Goal: Transaction & Acquisition: Purchase product/service

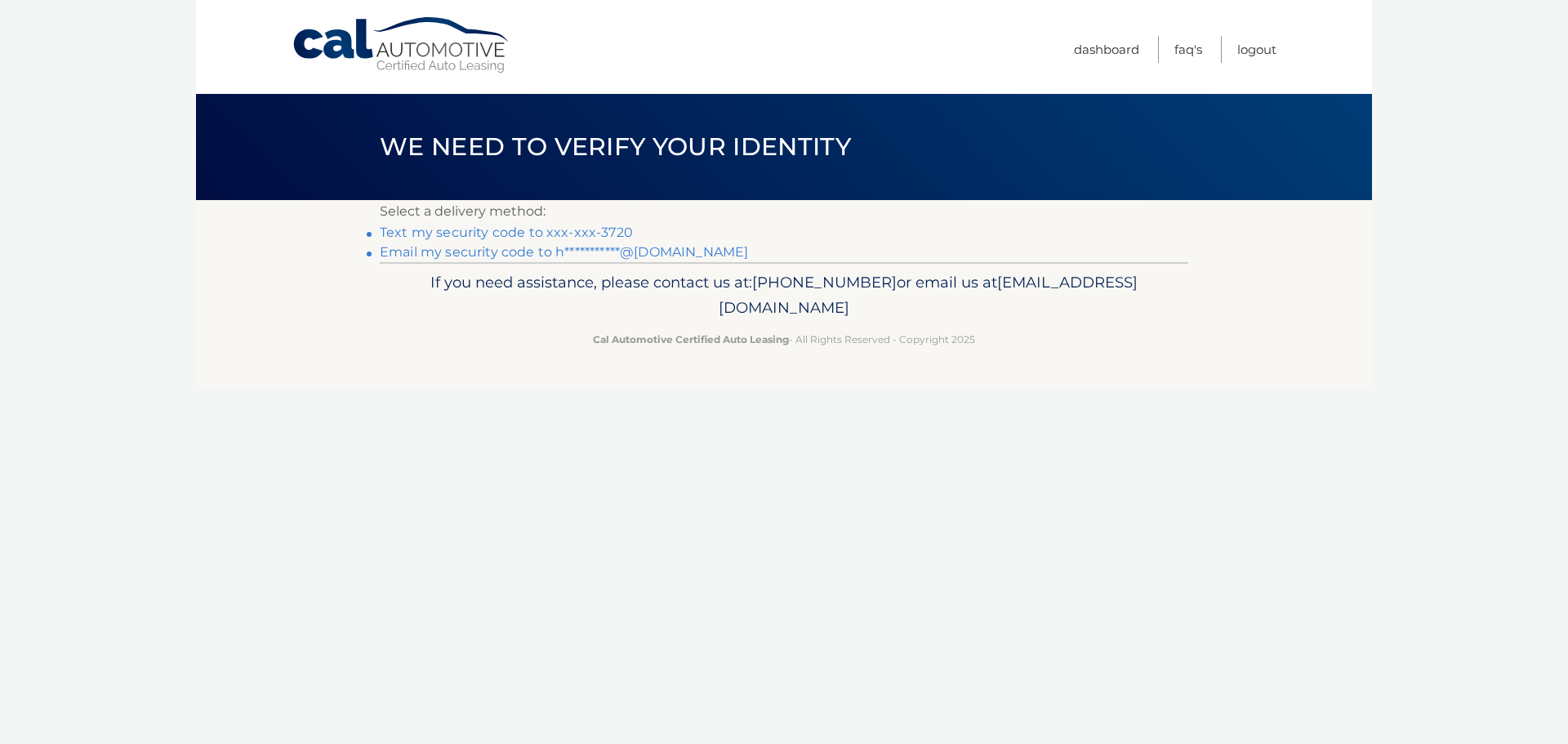
click at [574, 226] on link "Text my security code to xxx-xxx-3720" at bounding box center [506, 232] width 254 height 16
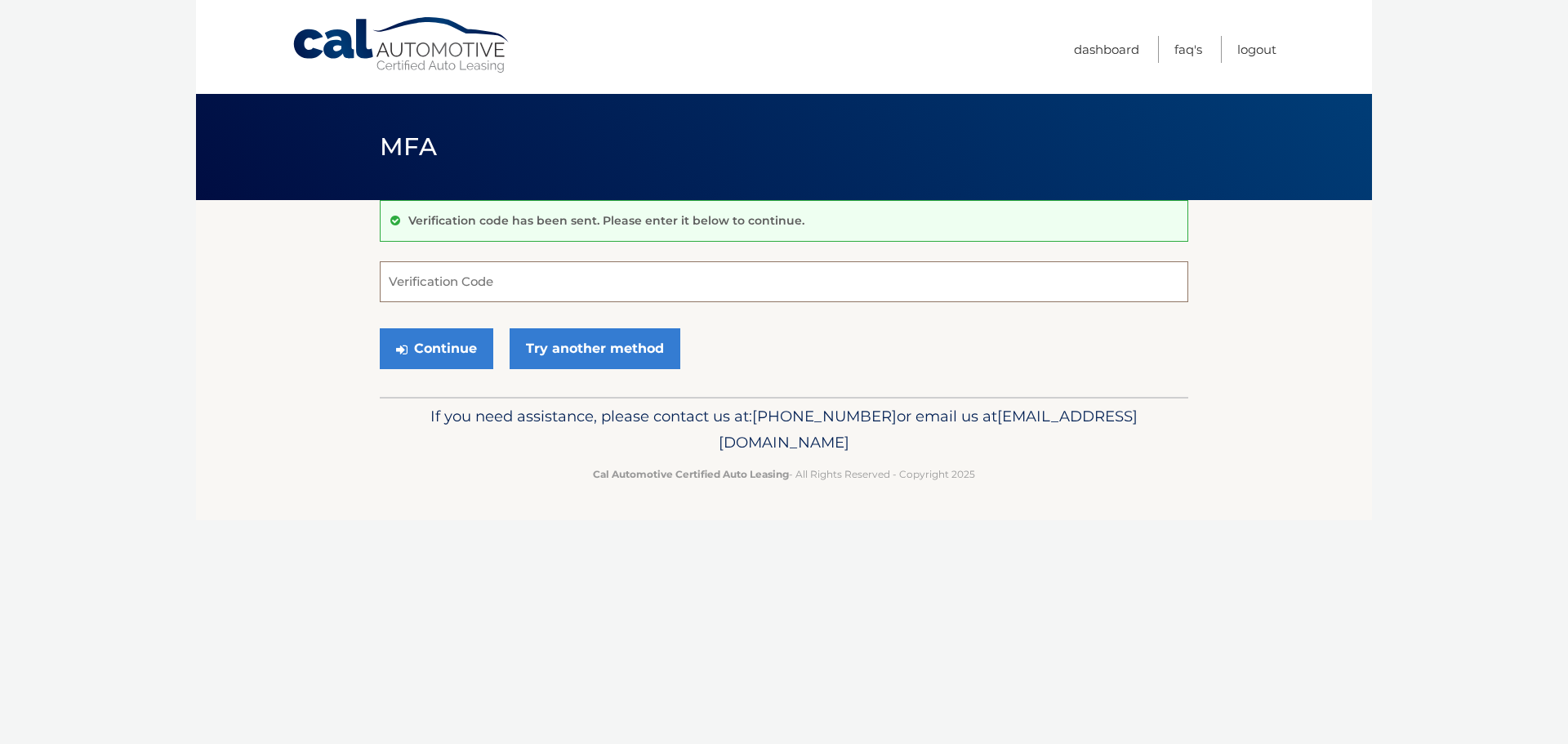
click at [472, 282] on input "Verification Code" at bounding box center [784, 282] width 808 height 41
type input "543991"
click at [418, 363] on button "Continue" at bounding box center [436, 349] width 114 height 41
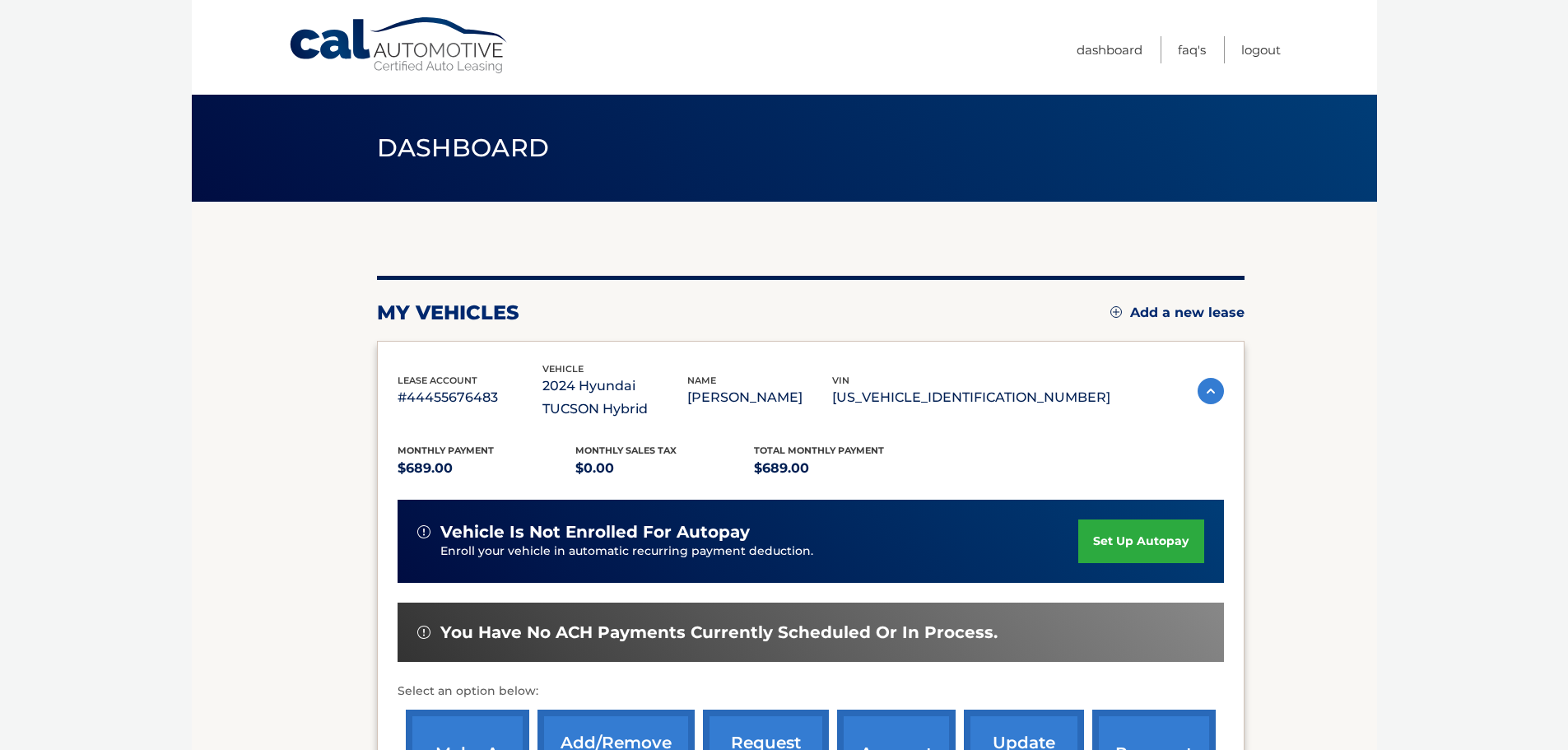
scroll to position [164, 0]
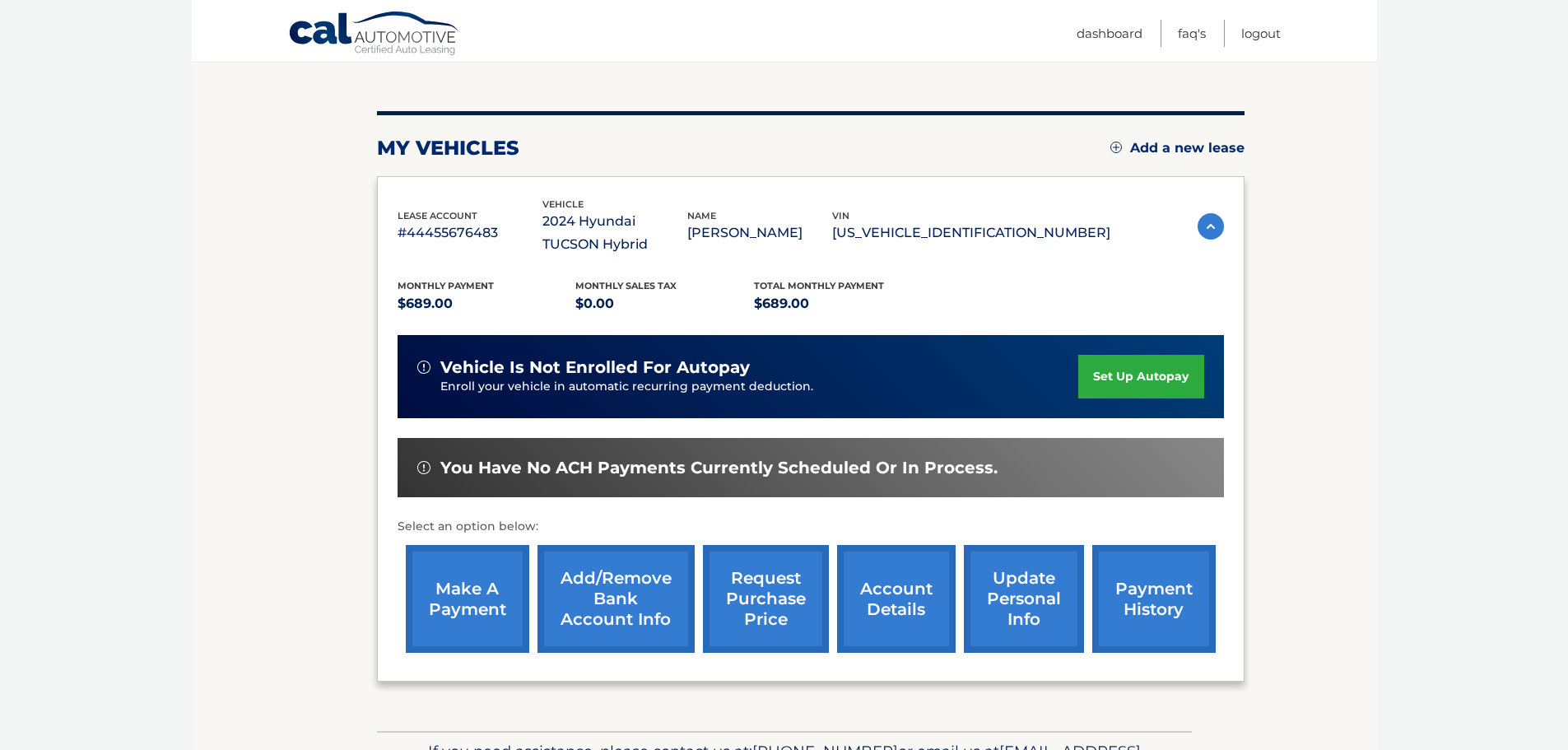
click at [462, 592] on link "make a payment" at bounding box center [468, 599] width 123 height 108
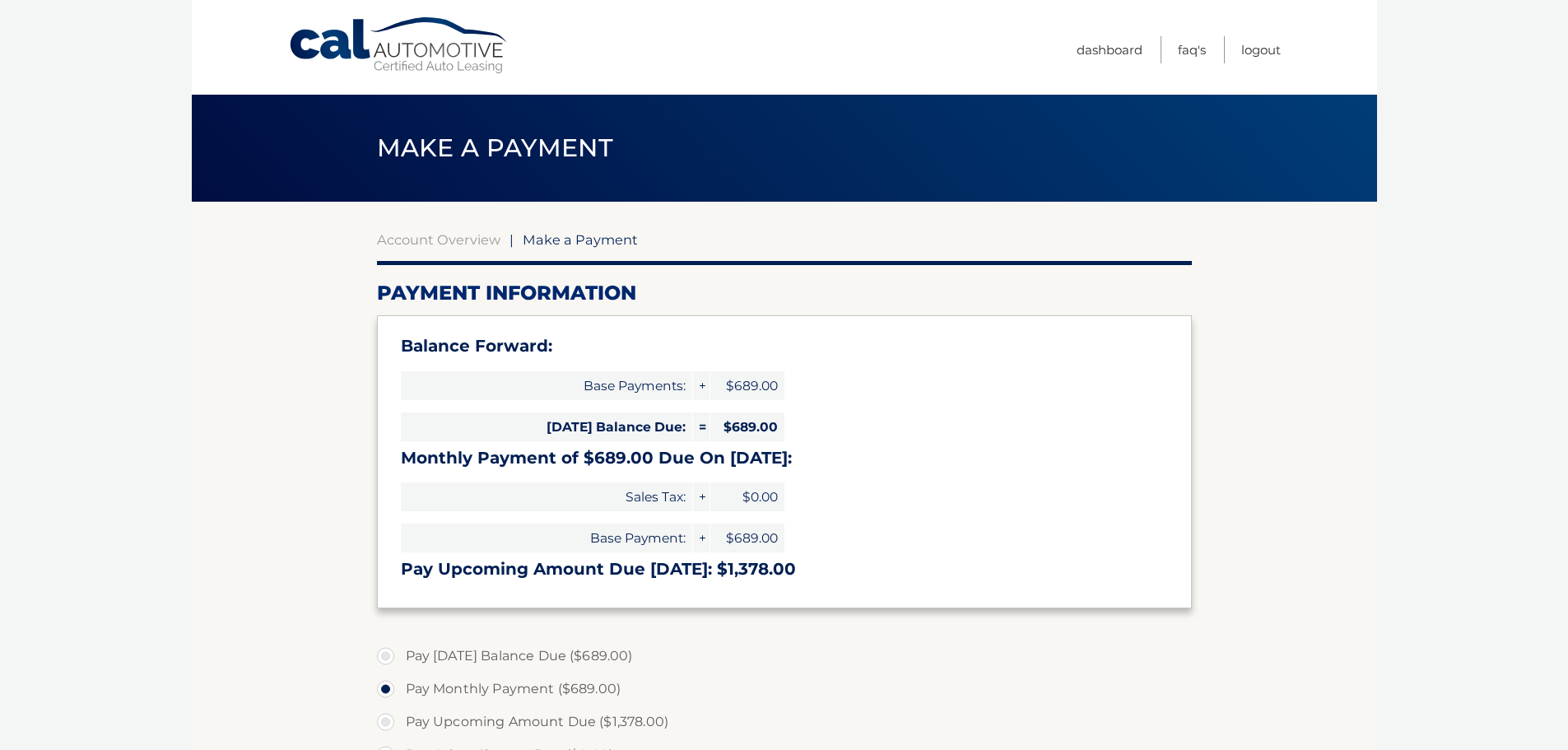
select select "NDhjMjEyZGMtYzY2Mi00ODljLTkzNTYtNmE3MTE5MDQ5ZmMw"
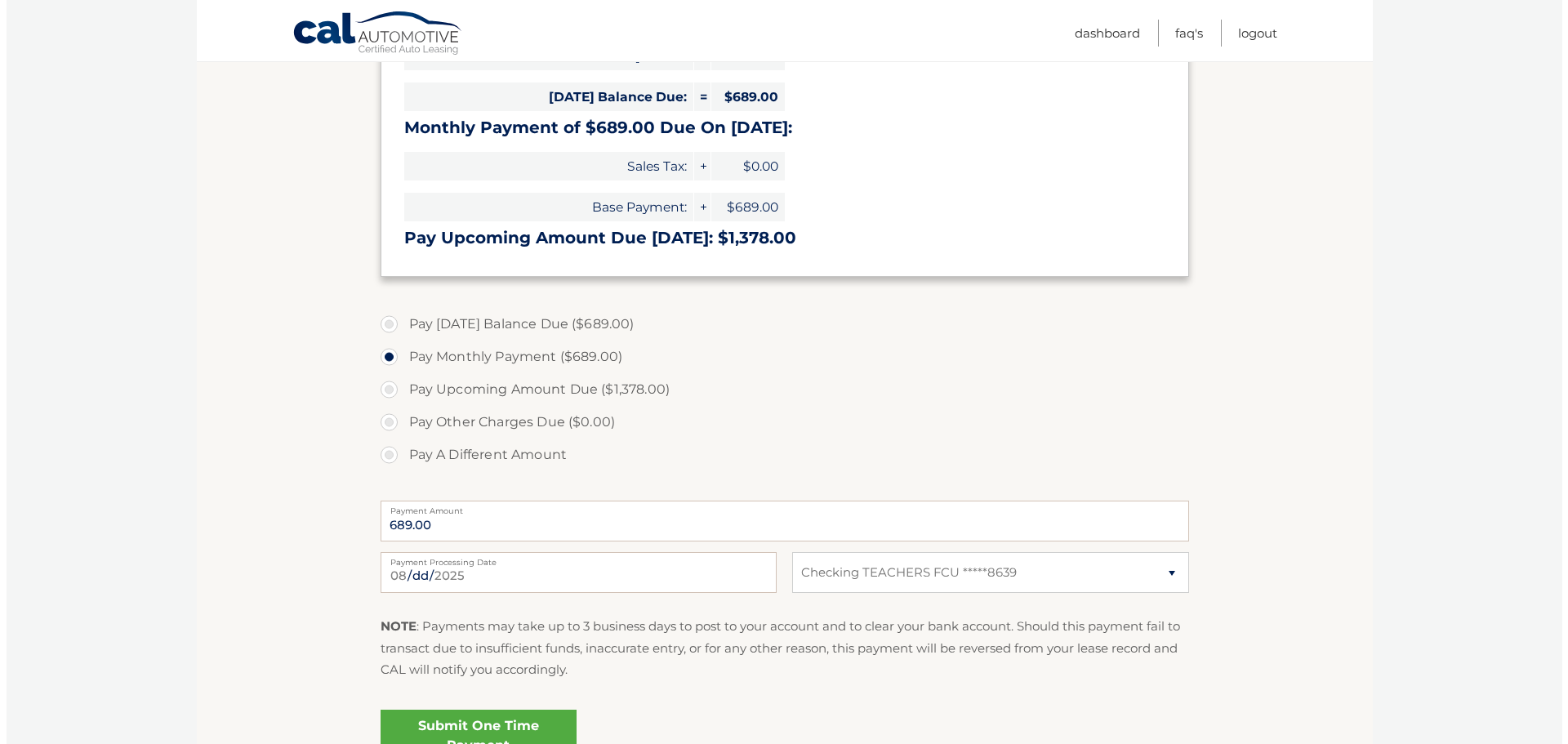
scroll to position [490, 0]
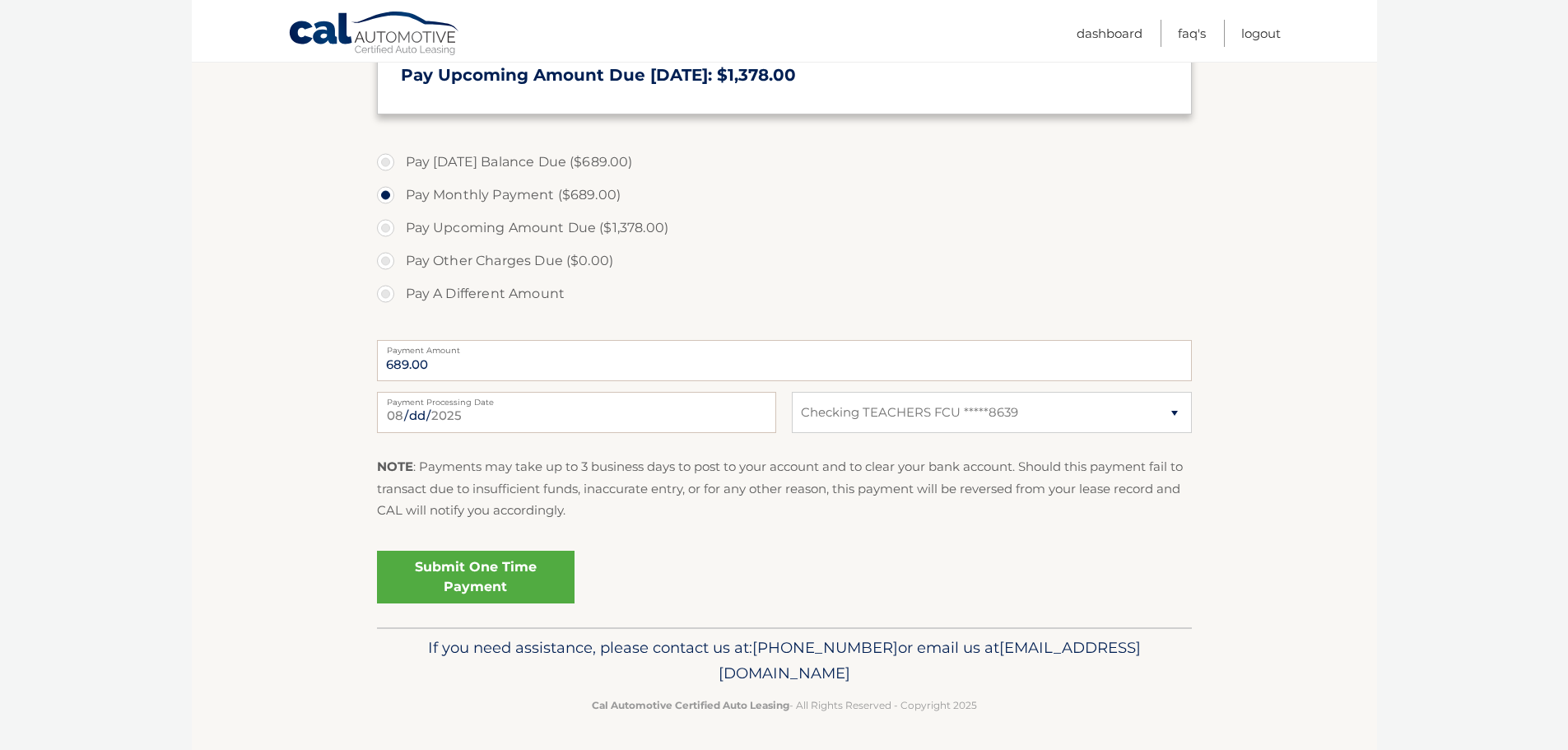
click at [474, 583] on link "Submit One Time Payment" at bounding box center [476, 578] width 198 height 53
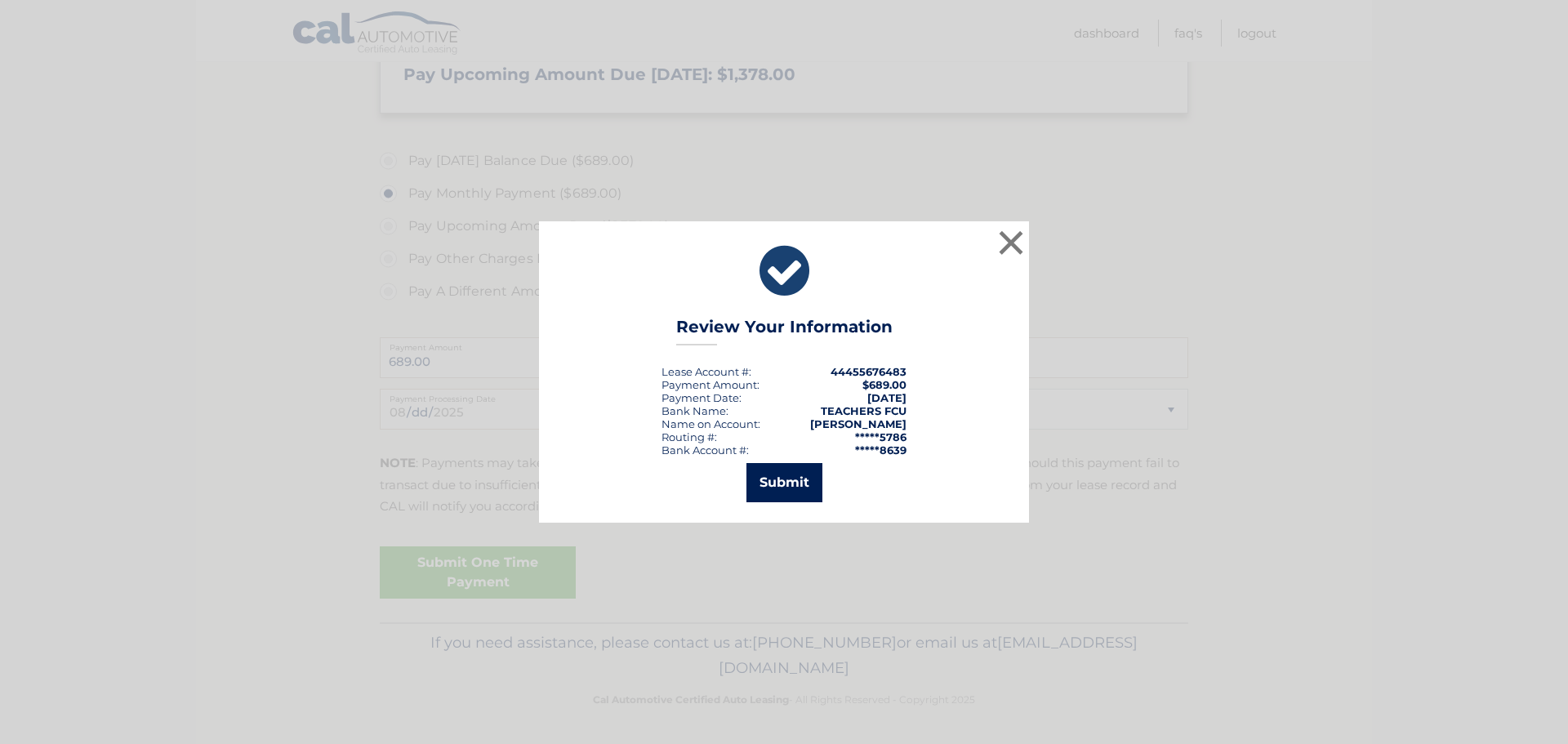
click at [785, 484] on button "Submit" at bounding box center [785, 483] width 76 height 39
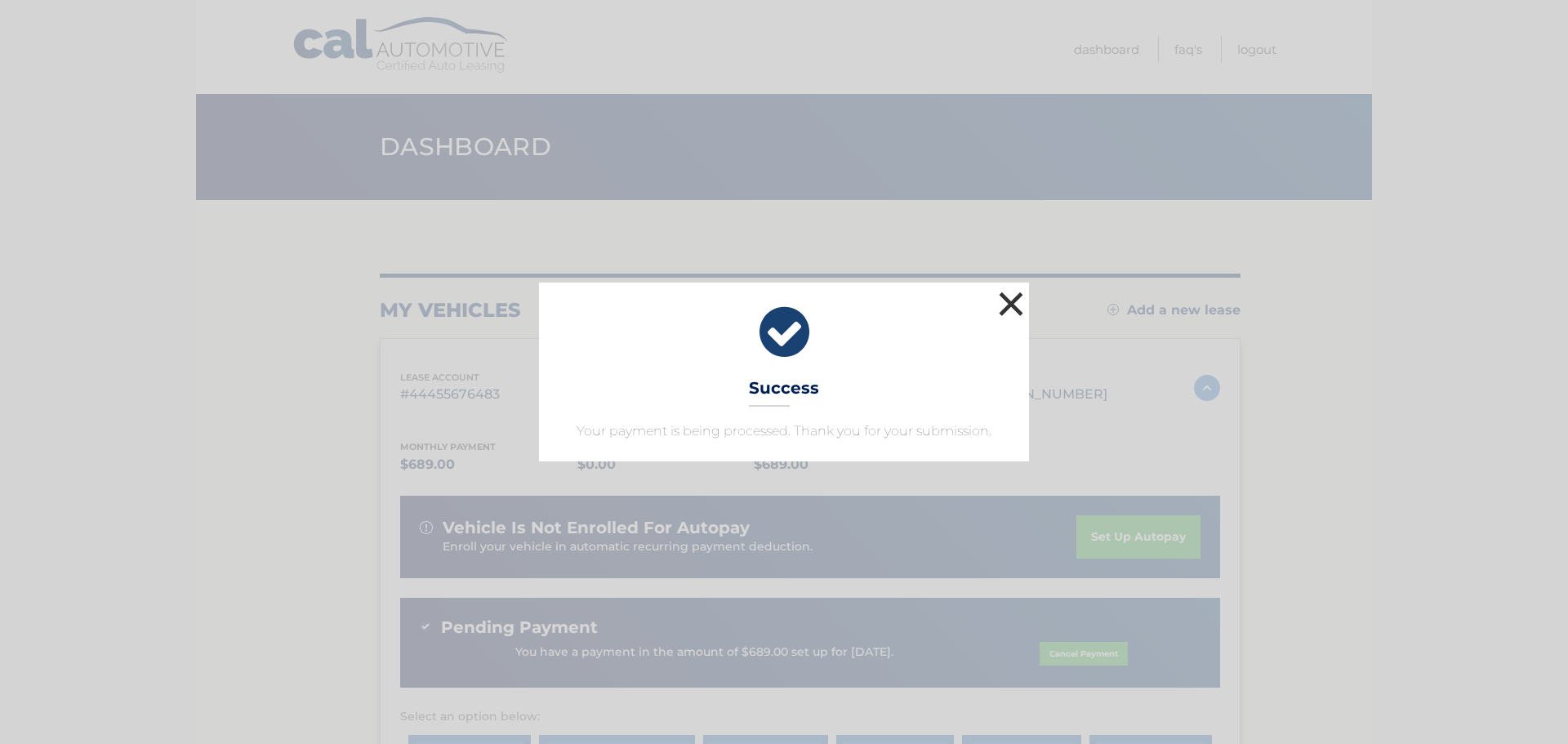
click at [1008, 303] on button "×" at bounding box center [1011, 304] width 33 height 33
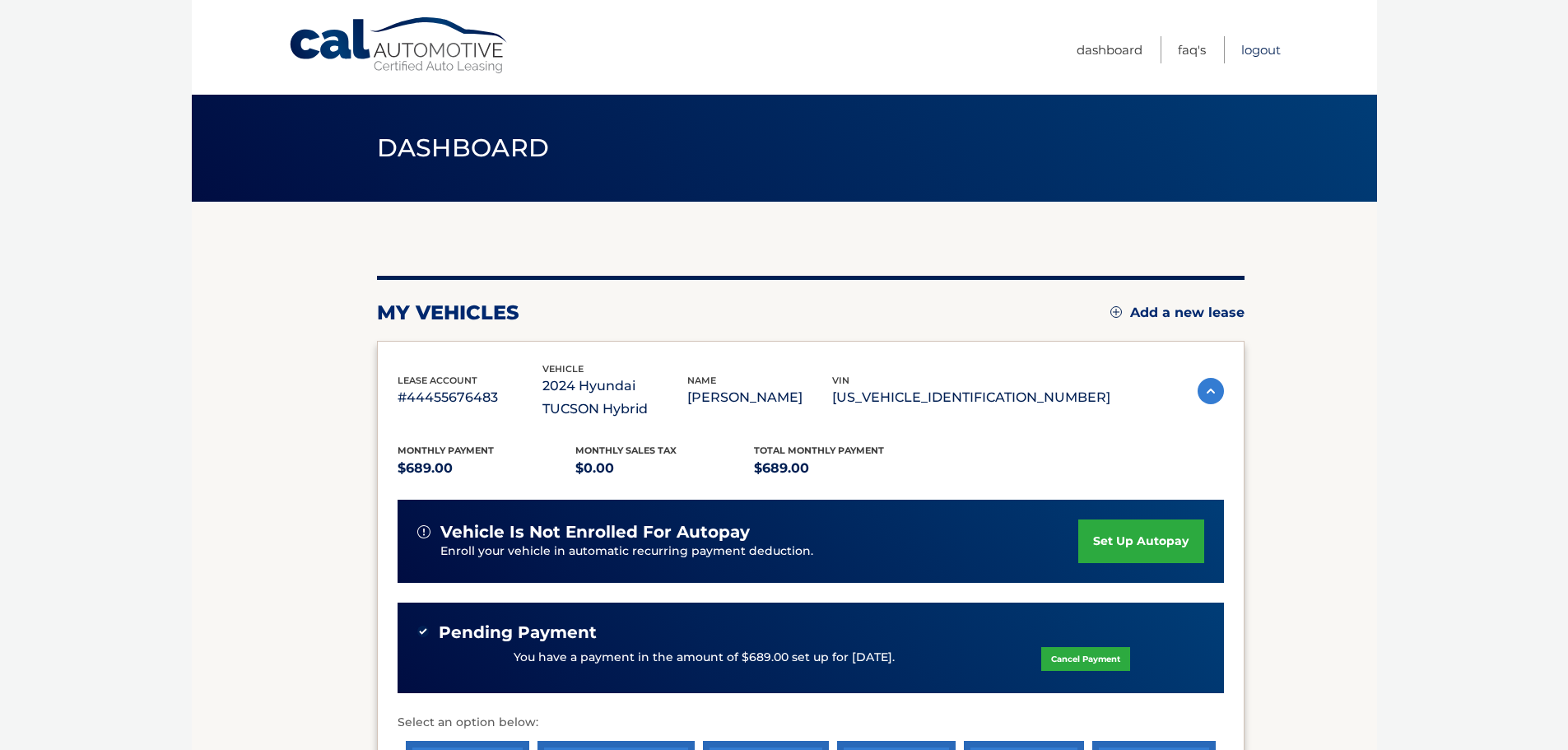
click at [1255, 49] on link "Logout" at bounding box center [1261, 50] width 39 height 27
